Goal: Task Accomplishment & Management: Use online tool/utility

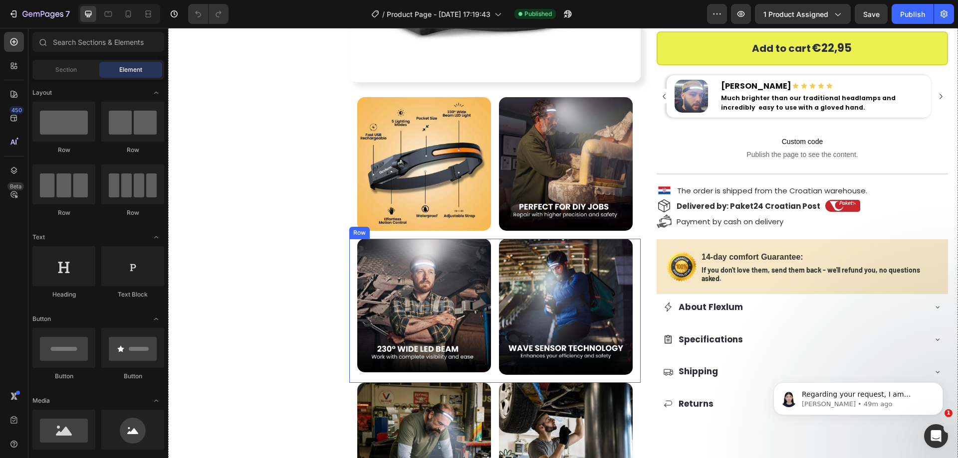
scroll to position [299, 0]
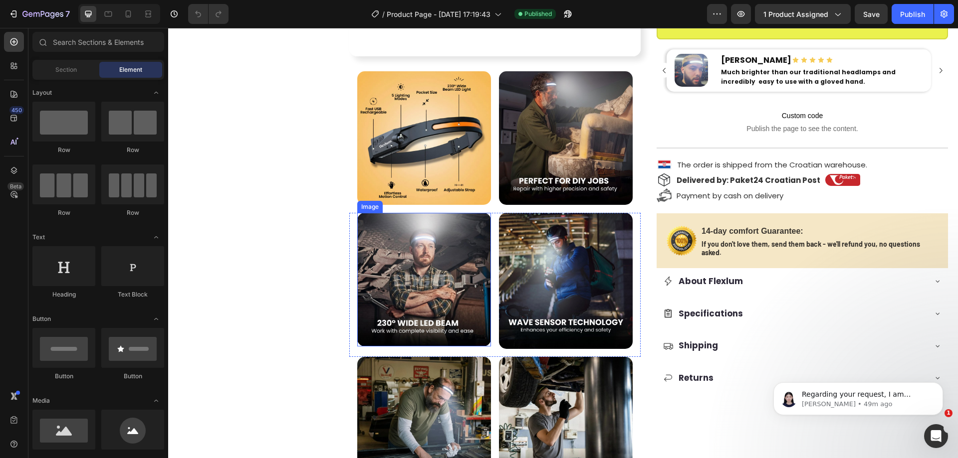
click at [421, 281] on img at bounding box center [424, 280] width 134 height 134
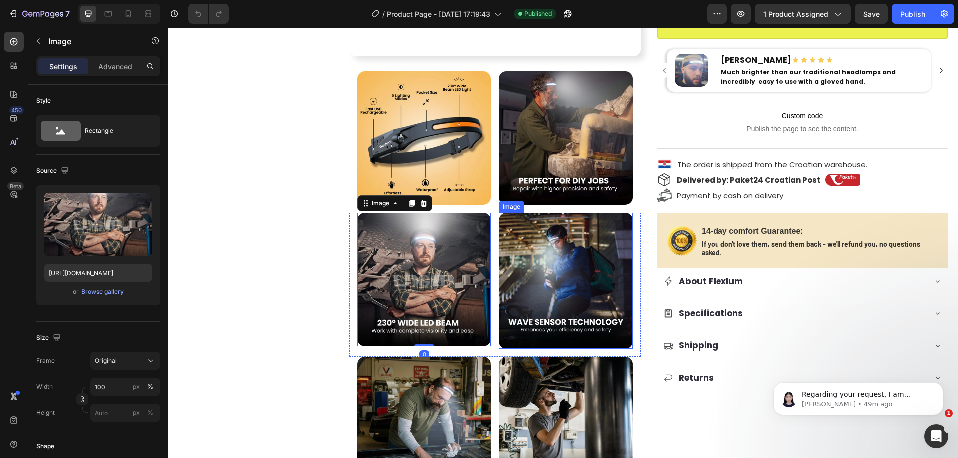
click at [533, 275] on img at bounding box center [566, 281] width 134 height 136
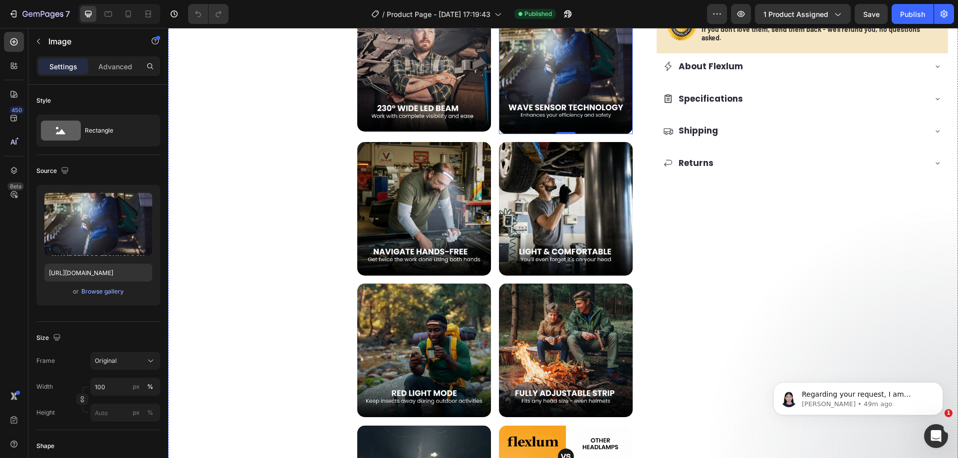
scroll to position [698, 0]
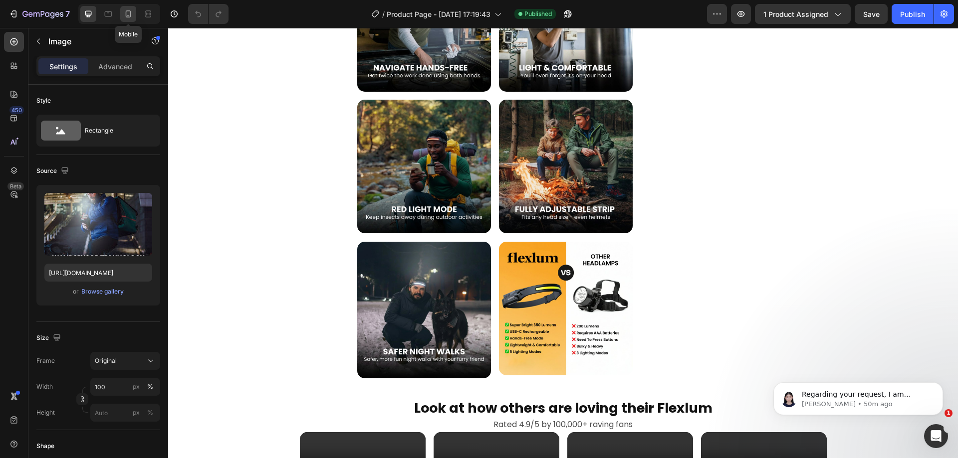
click at [126, 14] on icon at bounding box center [128, 13] width 5 height 7
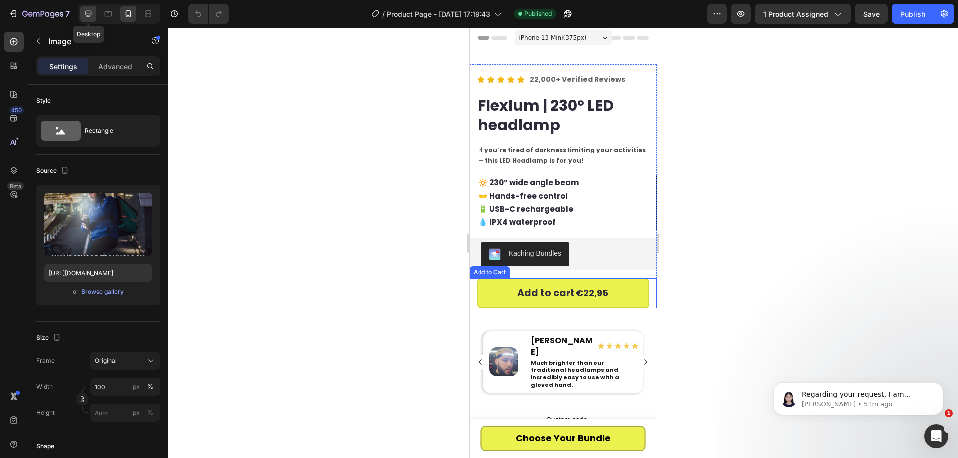
click at [82, 17] on div at bounding box center [88, 14] width 16 height 16
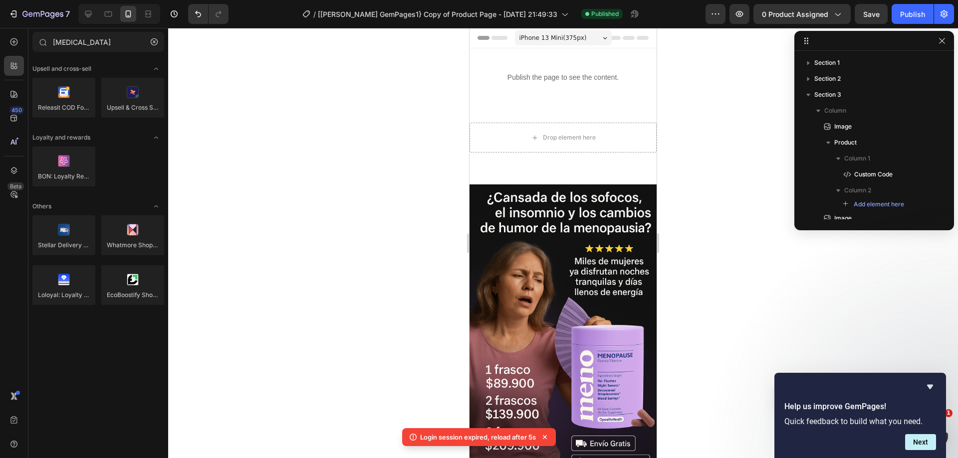
scroll to position [13, 0]
